Goal: Complete application form: Complete application form

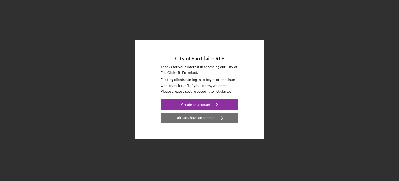
click at [205, 117] on div "I already have an account" at bounding box center [195, 117] width 41 height 10
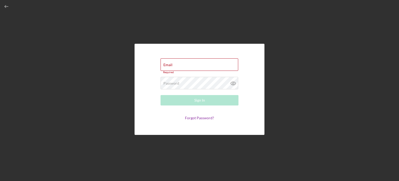
drag, startPoint x: 205, startPoint y: 117, endPoint x: 198, endPoint y: 147, distance: 30.9
click at [198, 147] on div "Email Required Password Required Sign In Forgot Password?" at bounding box center [200, 89] width 394 height 178
click at [189, 61] on div "Email Required" at bounding box center [200, 66] width 78 height 16
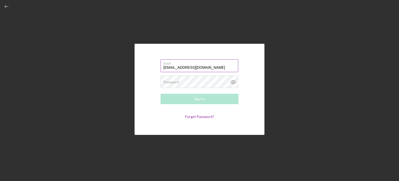
type input "[EMAIL_ADDRESS][DOMAIN_NAME]"
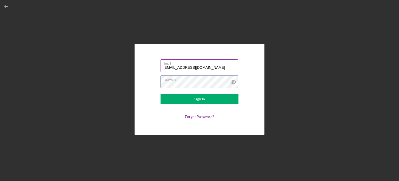
click at [161, 94] on button "Sign In" at bounding box center [200, 99] width 78 height 10
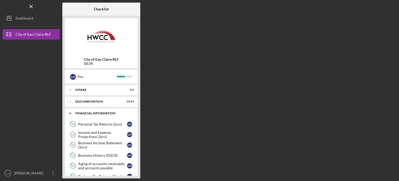
click at [89, 114] on div "Financial Information" at bounding box center [103, 113] width 56 height 3
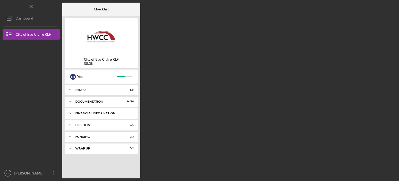
click at [117, 109] on div "Icon/Expander Financial Information 0 / 13" at bounding box center [101, 113] width 73 height 10
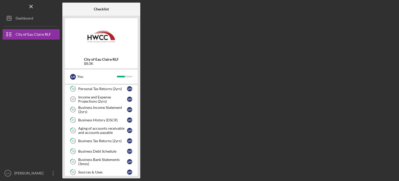
scroll to position [40, 0]
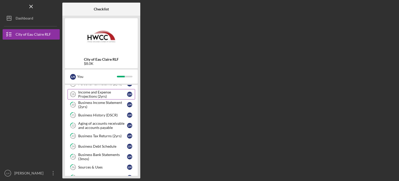
click at [110, 94] on div "Income and Expense Projections (2yrs)" at bounding box center [102, 94] width 49 height 8
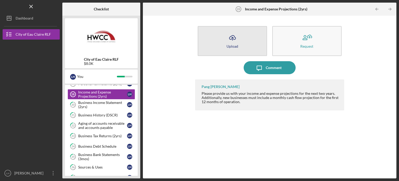
click at [225, 40] on button "Icon/Upload Upload" at bounding box center [232, 41] width 69 height 30
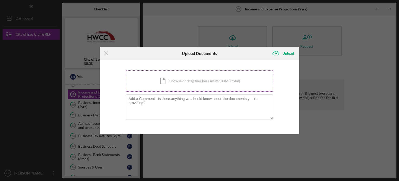
click at [171, 86] on div "Icon/Document Browse or drag files here (max 100MB total) Tap to choose files o…" at bounding box center [200, 80] width 148 height 21
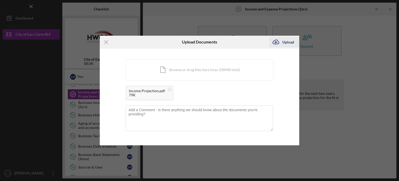
click at [281, 43] on icon "Icon/Upload" at bounding box center [276, 42] width 13 height 13
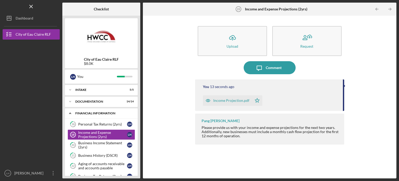
click at [100, 110] on div "Icon/Expander Financial Information 0 / 13" at bounding box center [101, 113] width 73 height 11
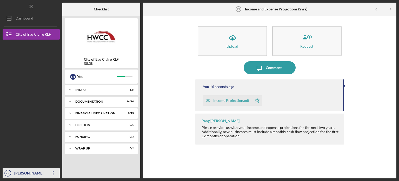
click at [53, 172] on icon "Icon/Overflow" at bounding box center [53, 172] width 13 height 13
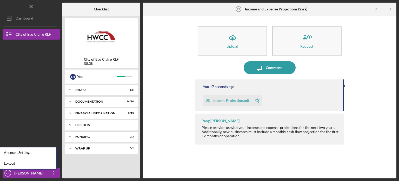
click at [94, 126] on div "Decision" at bounding box center [103, 124] width 56 height 3
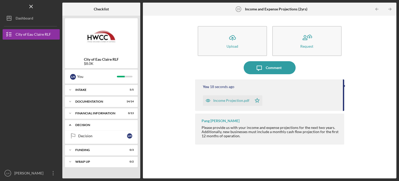
click at [94, 126] on div "Decision" at bounding box center [103, 124] width 56 height 3
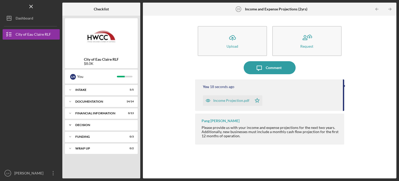
click at [94, 126] on div "Decision" at bounding box center [103, 124] width 56 height 3
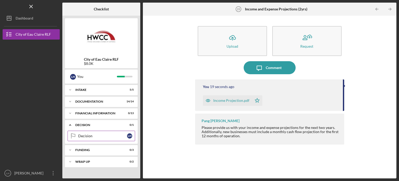
click at [94, 135] on div "Decision" at bounding box center [102, 136] width 49 height 4
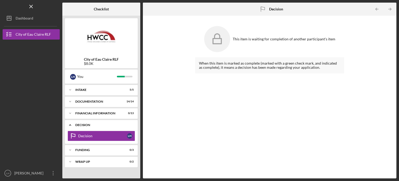
click at [97, 124] on div "Decision" at bounding box center [103, 124] width 56 height 3
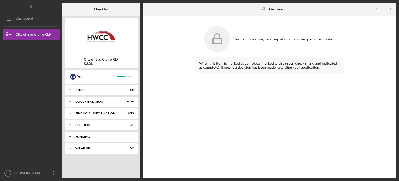
click at [95, 139] on div "Icon/Expander Funding 0 / 3" at bounding box center [101, 136] width 73 height 10
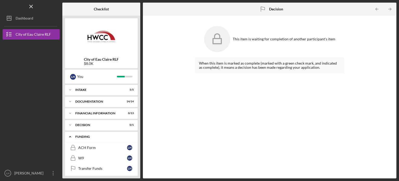
scroll to position [15, 0]
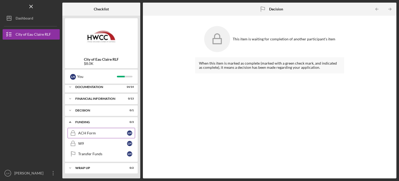
click at [96, 134] on div "ACH Form" at bounding box center [102, 133] width 49 height 4
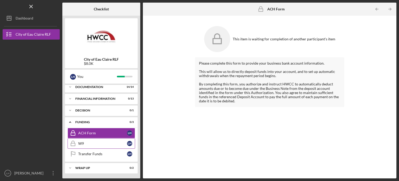
click at [94, 142] on div "W9" at bounding box center [102, 143] width 49 height 4
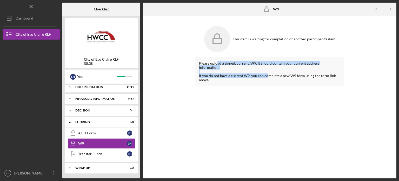
drag, startPoint x: 216, startPoint y: 62, endPoint x: 268, endPoint y: 69, distance: 51.9
click at [268, 69] on div "Please upload a signed, current, W9. It should contain your current address inf…" at bounding box center [269, 71] width 141 height 21
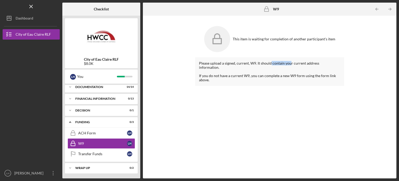
drag, startPoint x: 270, startPoint y: 63, endPoint x: 290, endPoint y: 65, distance: 20.4
click at [290, 65] on div "Please upload a signed, current, W9. It should contain your current address inf…" at bounding box center [269, 71] width 141 height 21
click at [91, 124] on div "Icon/Expander Funding 0 / 3" at bounding box center [101, 122] width 73 height 11
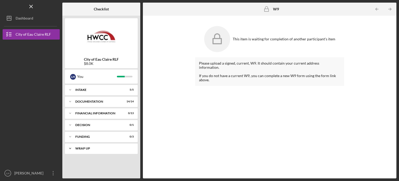
click at [96, 146] on div "Icon/Expander Wrap Up 0 / 2" at bounding box center [101, 148] width 73 height 10
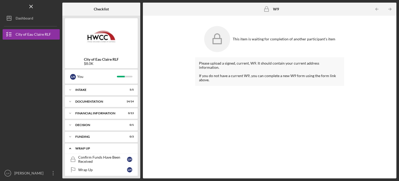
click at [96, 146] on div "Icon/Expander Wrap Up 0 / 2" at bounding box center [101, 148] width 73 height 11
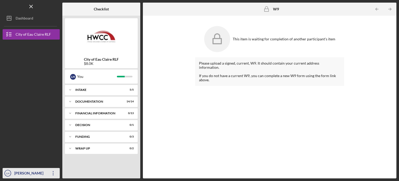
click at [55, 172] on icon "Icon/Overflow" at bounding box center [53, 172] width 13 height 13
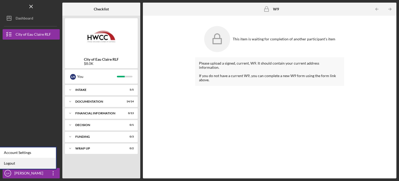
click at [35, 161] on link "Logout" at bounding box center [27, 163] width 57 height 11
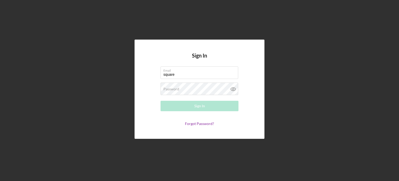
type input "square"
